Goal: Task Accomplishment & Management: Use online tool/utility

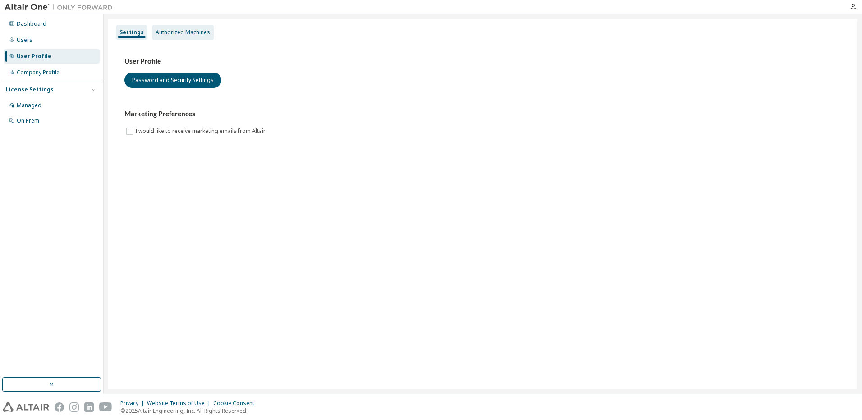
click at [169, 30] on div "Authorized Machines" at bounding box center [182, 32] width 55 height 7
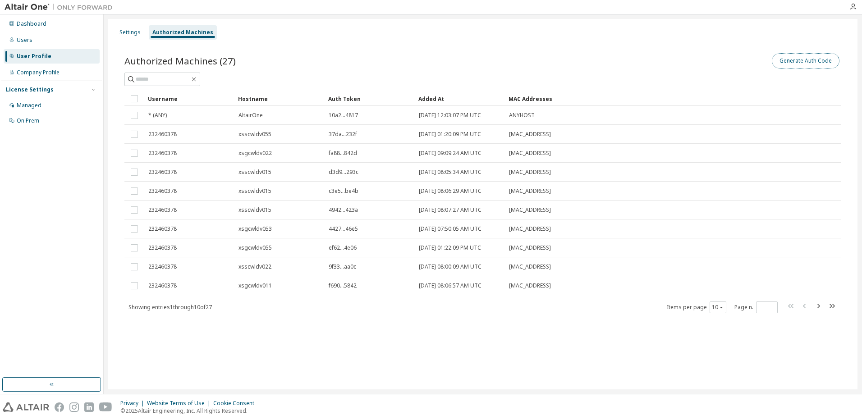
click at [823, 59] on button "Generate Auth Code" at bounding box center [805, 60] width 68 height 15
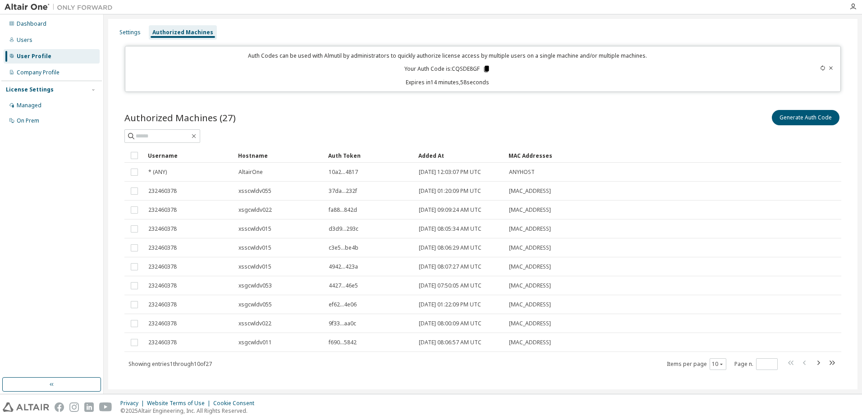
click at [485, 68] on icon at bounding box center [486, 69] width 5 height 6
